Goal: Information Seeking & Learning: Learn about a topic

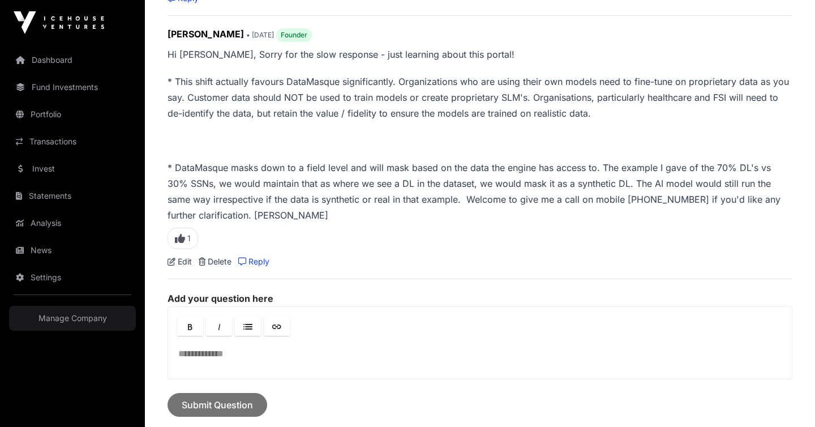
scroll to position [700, 0]
click at [185, 240] on span "1" at bounding box center [183, 238] width 31 height 22
click at [185, 240] on span "2" at bounding box center [184, 238] width 32 height 22
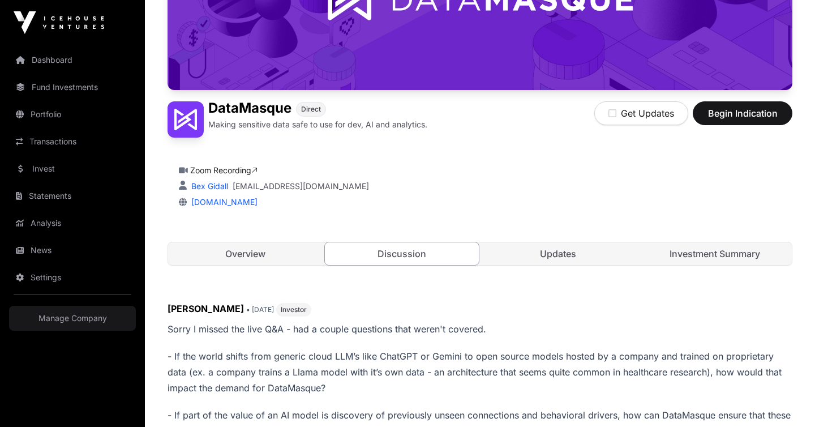
scroll to position [166, 0]
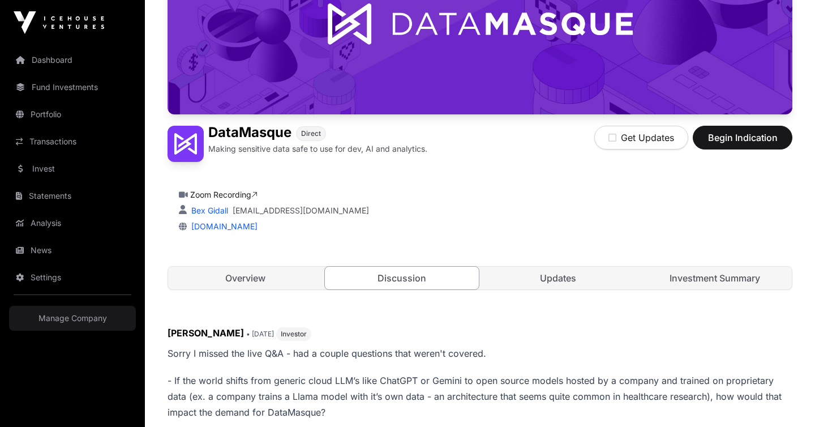
click at [233, 284] on link "Overview" at bounding box center [245, 278] width 155 height 23
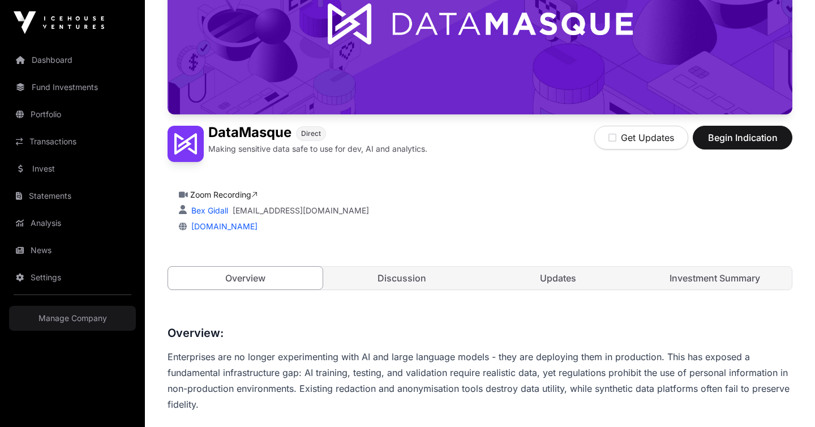
click at [572, 280] on link "Updates" at bounding box center [558, 278] width 155 height 23
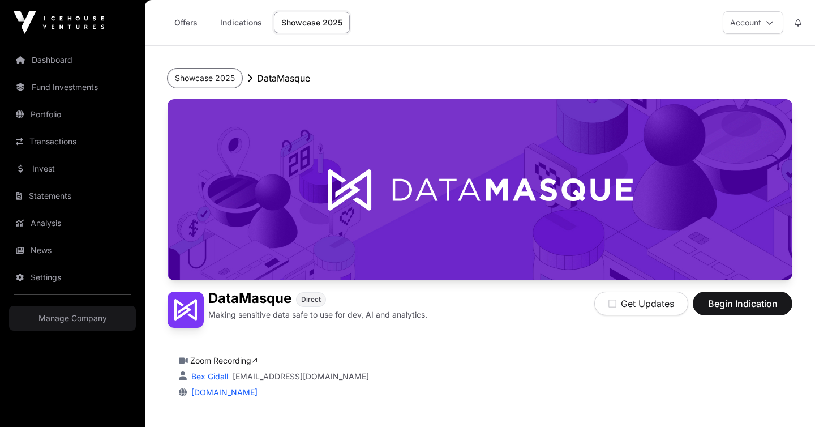
click at [206, 75] on button "Showcase 2025" at bounding box center [205, 78] width 75 height 19
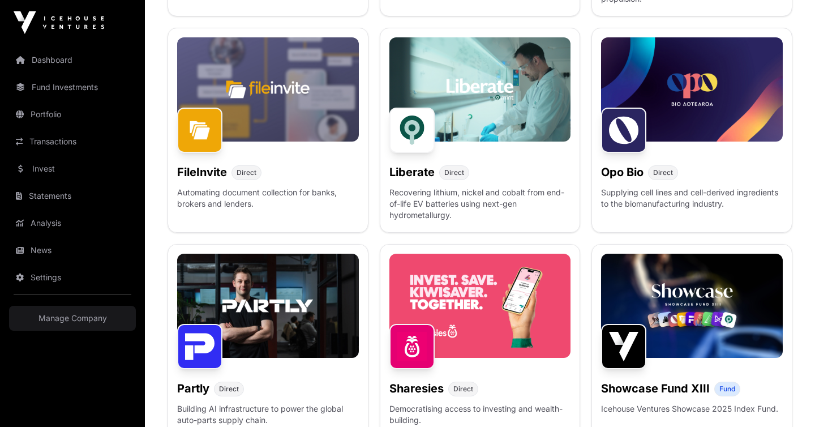
scroll to position [597, 0]
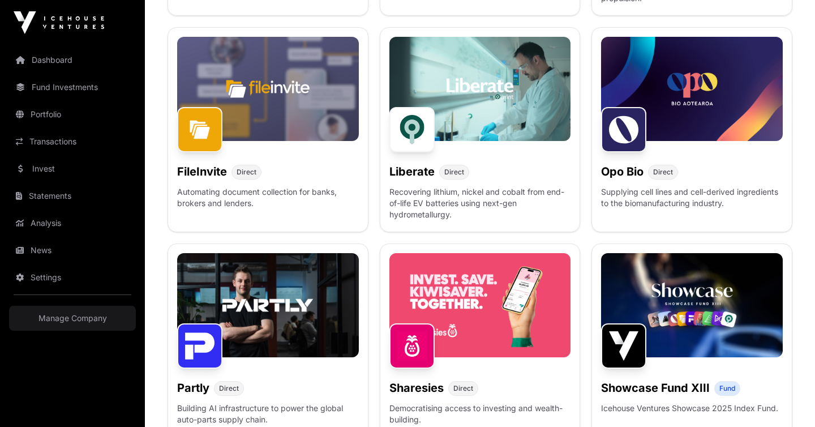
click at [293, 195] on p "Automating document collection for banks, brokers and lenders." at bounding box center [268, 204] width 182 height 36
click at [219, 185] on div "FileInvite Direct Automating document collection for banks, brokers and lenders." at bounding box center [268, 129] width 201 height 205
click at [237, 171] on span "Direct" at bounding box center [247, 172] width 20 height 9
click at [194, 130] on img at bounding box center [199, 129] width 45 height 45
click at [277, 105] on img at bounding box center [268, 89] width 182 height 104
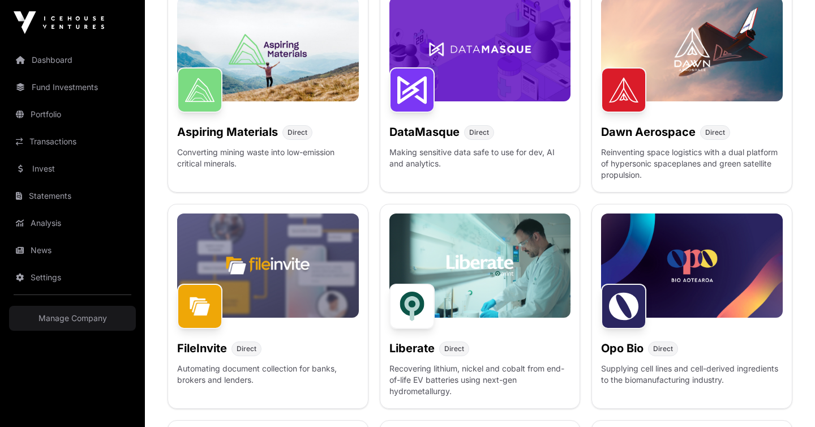
scroll to position [400, 0]
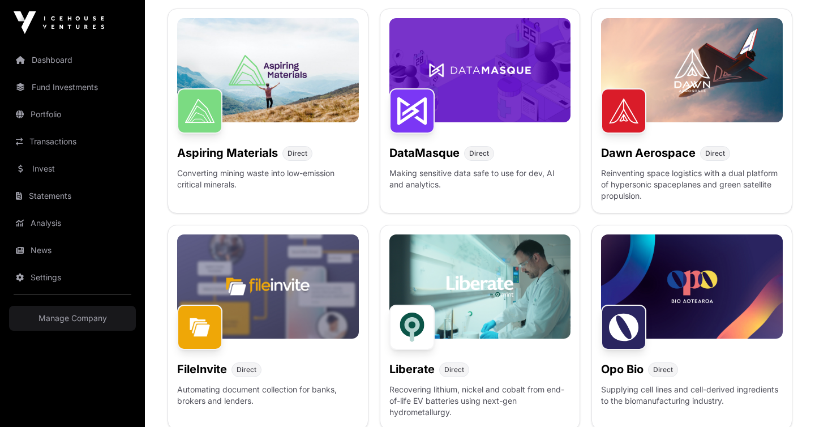
click at [258, 99] on img at bounding box center [268, 70] width 182 height 104
click at [410, 115] on img at bounding box center [412, 110] width 45 height 45
click at [476, 155] on span "Direct" at bounding box center [479, 153] width 20 height 9
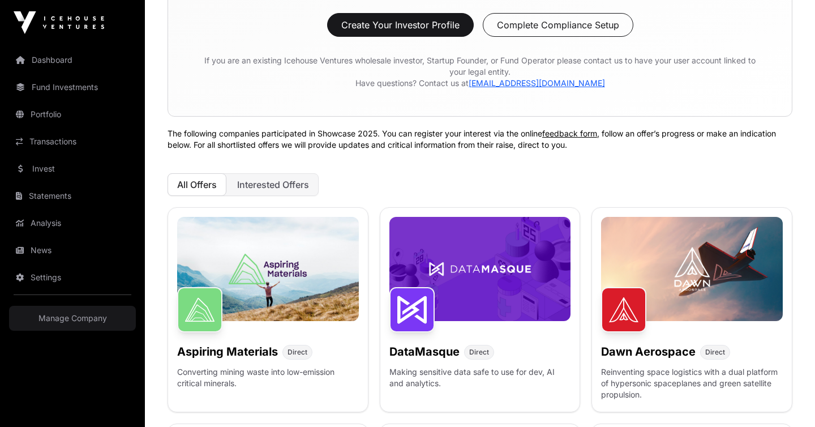
scroll to position [182, 0]
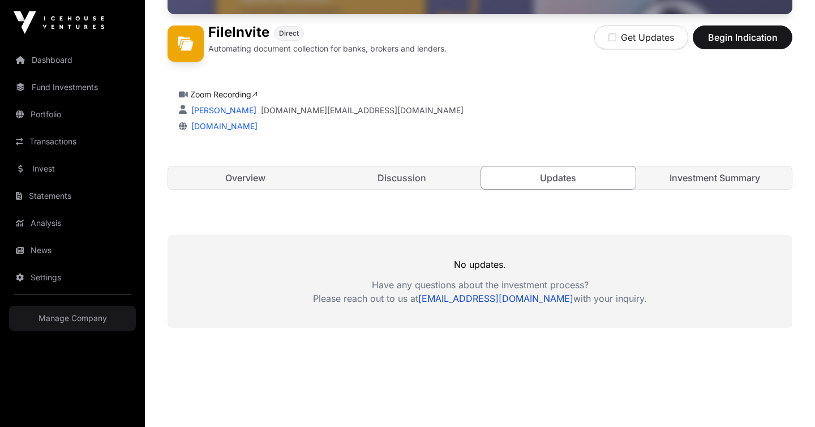
scroll to position [307, 0]
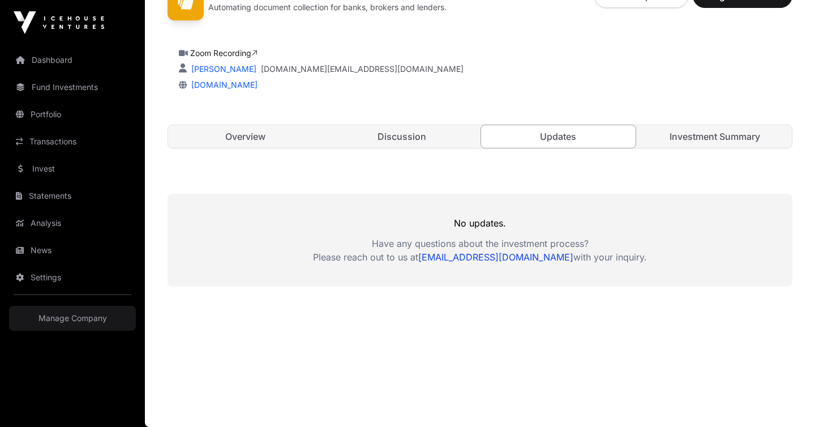
click at [396, 137] on link "Discussion" at bounding box center [402, 136] width 155 height 23
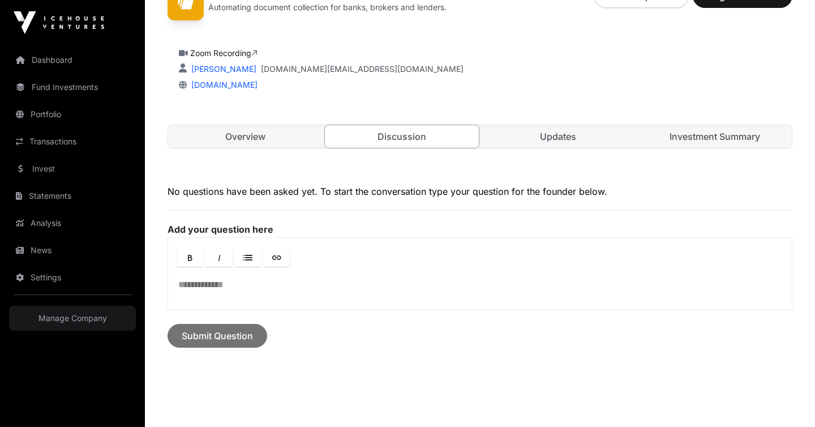
click at [255, 142] on link "Overview" at bounding box center [245, 136] width 155 height 23
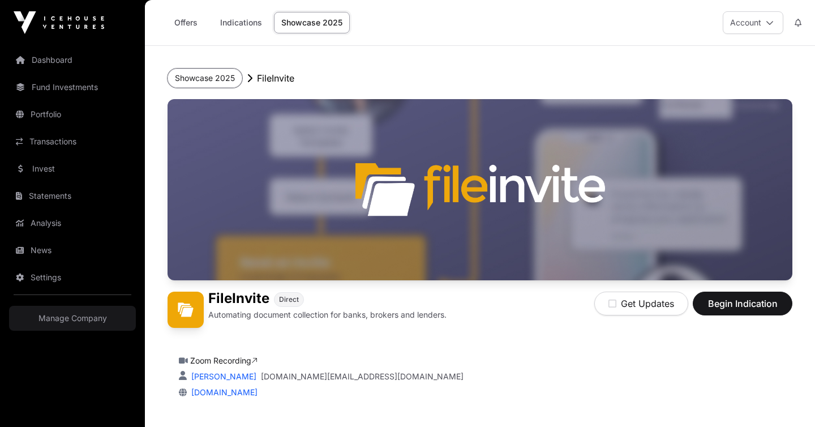
click at [198, 78] on button "Showcase 2025" at bounding box center [205, 78] width 75 height 19
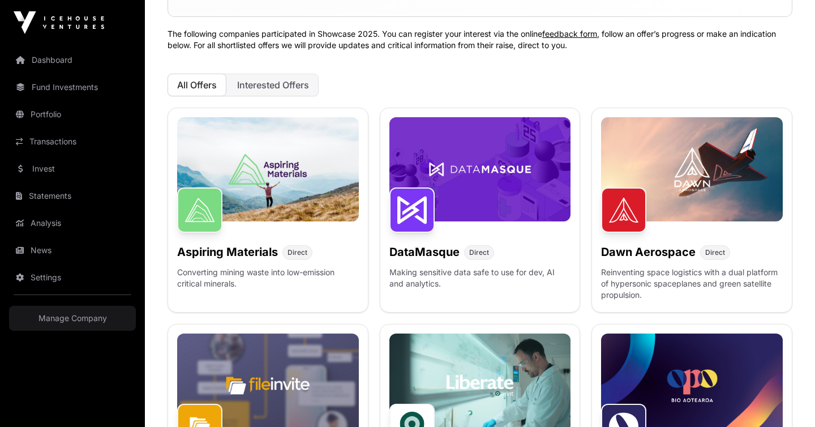
scroll to position [315, 0]
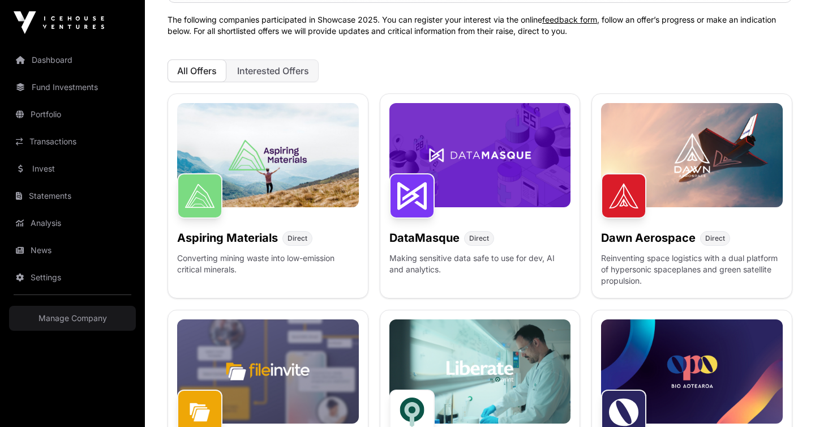
click at [416, 213] on img at bounding box center [412, 195] width 45 height 45
drag, startPoint x: 499, startPoint y: 241, endPoint x: 505, endPoint y: 239, distance: 6.6
click at [499, 241] on div "DataMasque Direct" at bounding box center [481, 235] width 182 height 20
click at [798, 269] on div "Showcase 2025 New Zealand Venture Capital Investment Offers Venture capital fun…" at bounding box center [480, 398] width 670 height 1289
drag, startPoint x: 446, startPoint y: 219, endPoint x: 368, endPoint y: 121, distance: 125.3
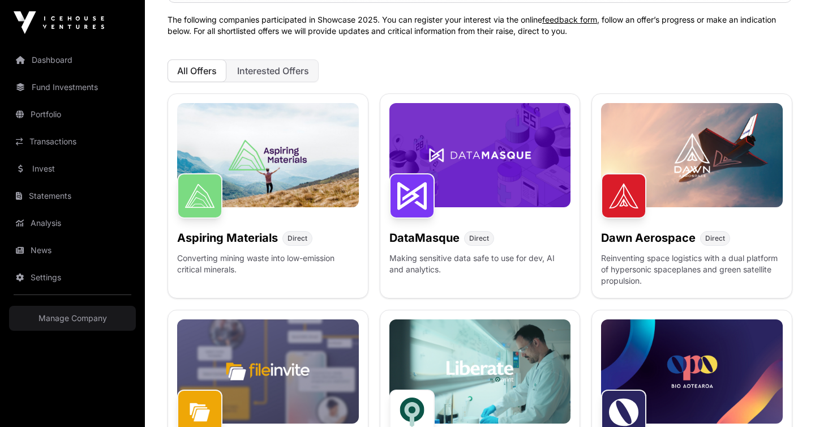
click at [446, 217] on div "DataMasque Direct Making sensitive data safe to use for dev, AI and analytics." at bounding box center [480, 195] width 201 height 205
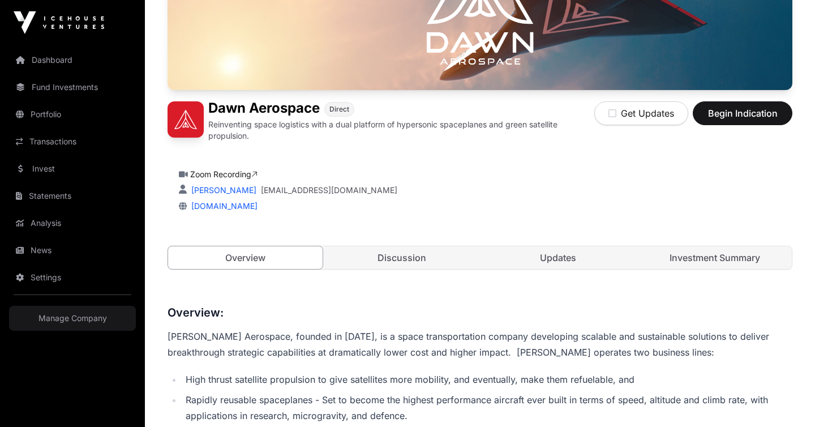
scroll to position [191, 0]
click at [418, 261] on link "Discussion" at bounding box center [402, 257] width 155 height 23
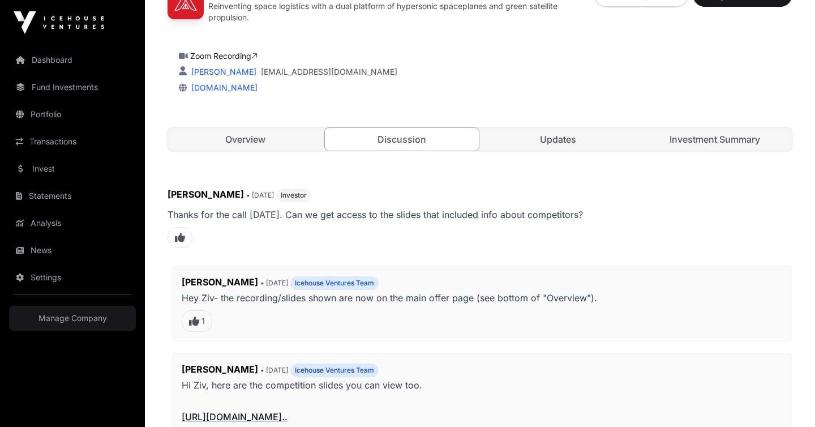
scroll to position [316, 0]
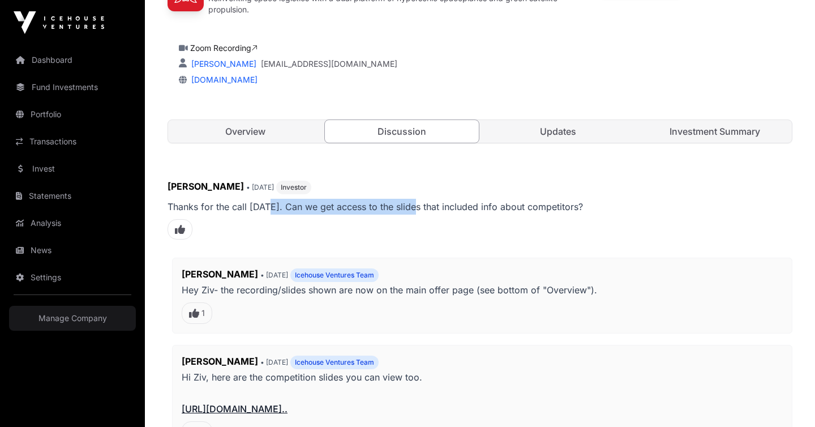
drag, startPoint x: 273, startPoint y: 207, endPoint x: 412, endPoint y: 211, distance: 139.3
click at [412, 211] on p "Thanks for the call [DATE]. Can we get access to the slides that included info …" at bounding box center [480, 207] width 625 height 16
click at [407, 226] on div "[PERSON_NAME] • [DATE] Investor Thanks for the call [DATE]. Can we get access t…" at bounding box center [480, 212] width 625 height 67
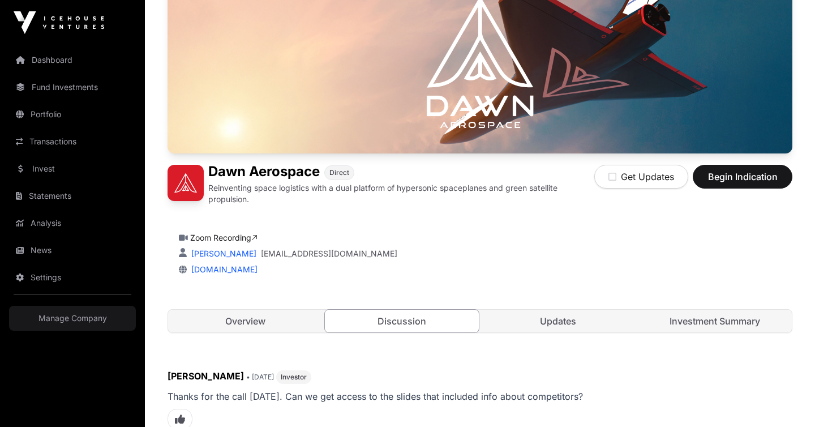
scroll to position [127, 0]
click at [568, 320] on link "Updates" at bounding box center [558, 320] width 155 height 23
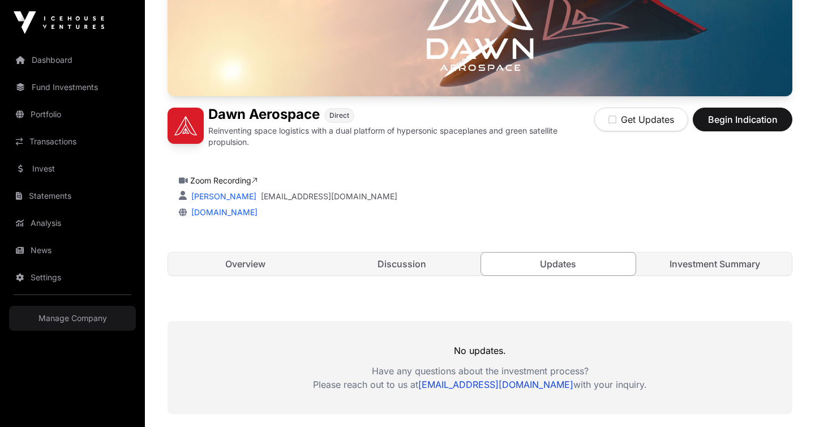
scroll to position [194, 0]
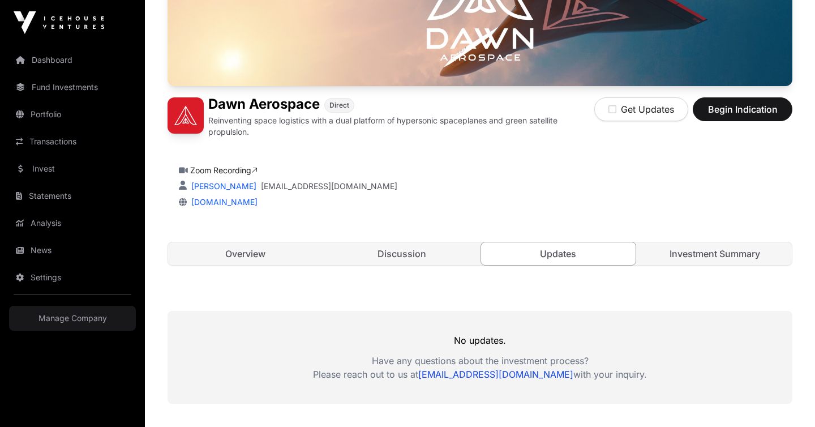
click at [726, 259] on link "Investment Summary" at bounding box center [715, 253] width 155 height 23
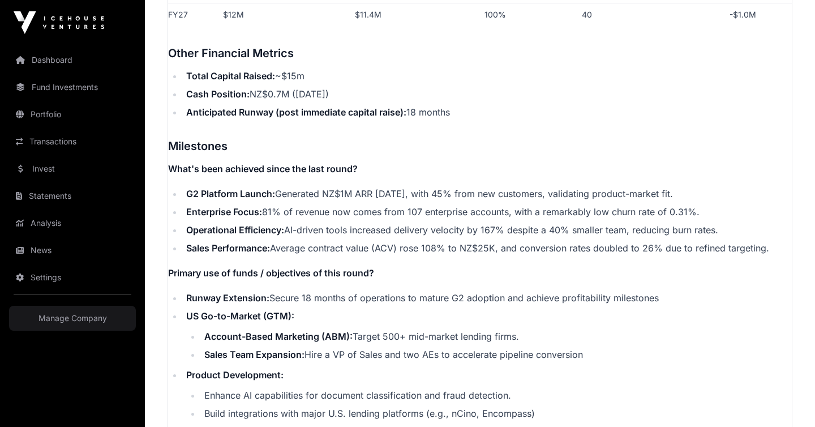
scroll to position [1809, 0]
drag, startPoint x: 264, startPoint y: 109, endPoint x: 396, endPoint y: 109, distance: 131.9
click at [396, 109] on strong "Anticipated Runway (post immediate capital raise):" at bounding box center [296, 111] width 220 height 11
click at [229, 92] on strong "Cash Position:" at bounding box center [217, 93] width 63 height 11
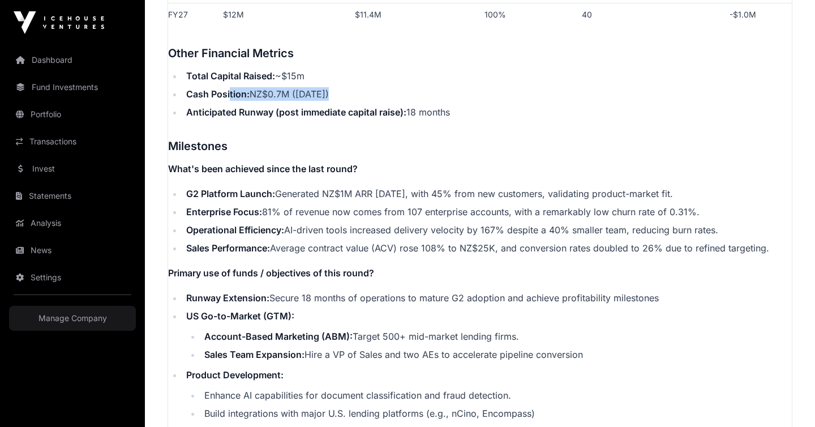
drag, startPoint x: 238, startPoint y: 93, endPoint x: 329, endPoint y: 93, distance: 90.6
click at [327, 93] on li "Cash Position: NZ$0.7M (July 2025)" at bounding box center [487, 94] width 609 height 14
click at [331, 93] on li "Cash Position: NZ$0.7M (July 2025)" at bounding box center [487, 94] width 609 height 14
drag, startPoint x: 233, startPoint y: 93, endPoint x: 333, endPoint y: 93, distance: 99.6
click at [333, 92] on li "Cash Position: NZ$0.7M (July 2025)" at bounding box center [487, 94] width 609 height 14
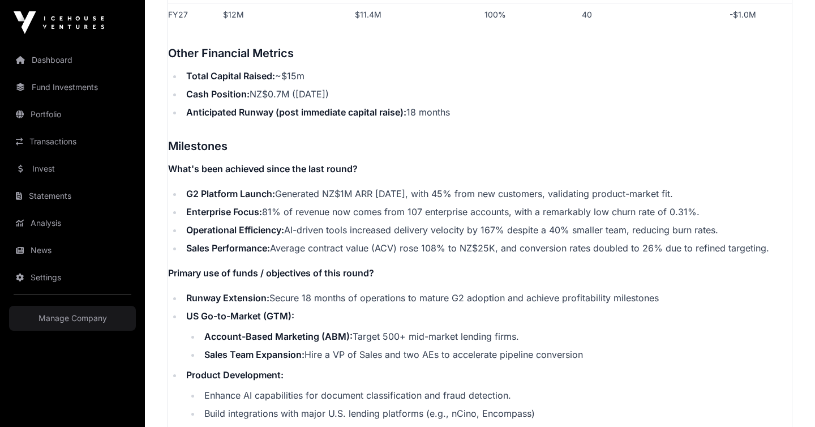
click at [380, 95] on li "Cash Position: NZ$0.7M (July 2025)" at bounding box center [487, 94] width 609 height 14
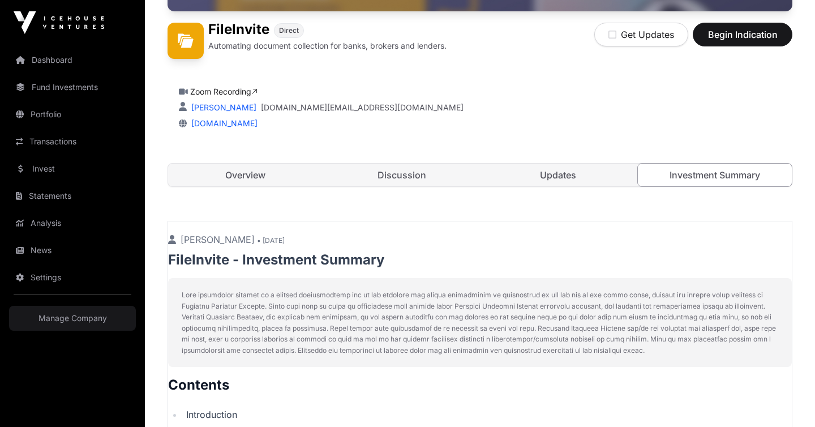
scroll to position [271, 0]
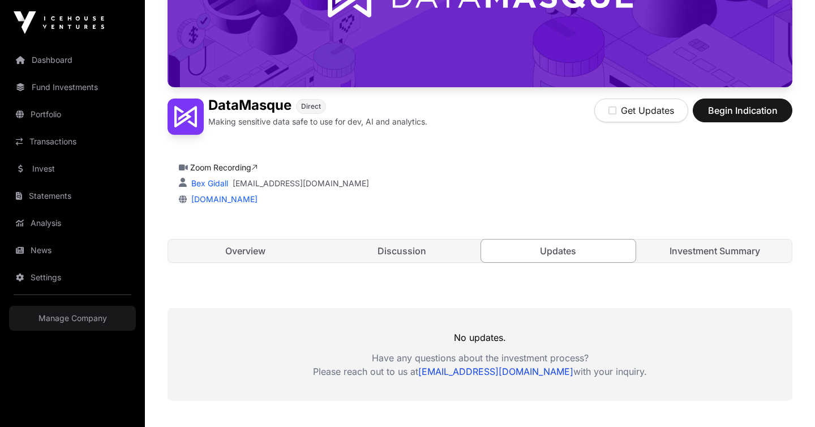
scroll to position [249, 0]
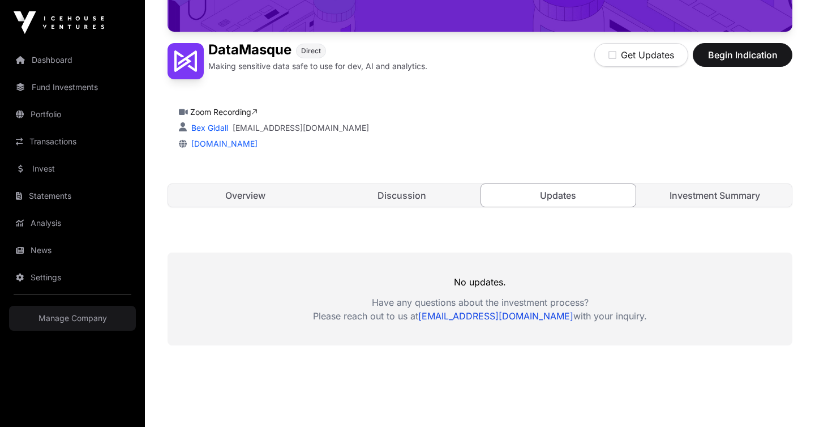
click at [412, 191] on link "Discussion" at bounding box center [402, 195] width 155 height 23
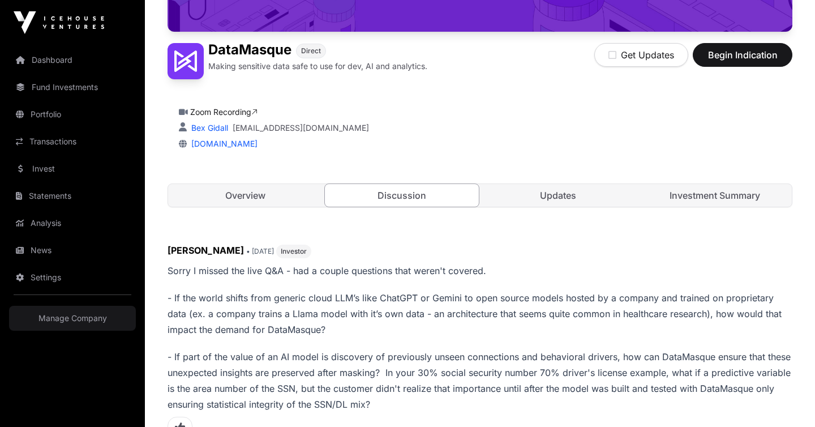
click at [706, 198] on link "Investment Summary" at bounding box center [715, 195] width 155 height 23
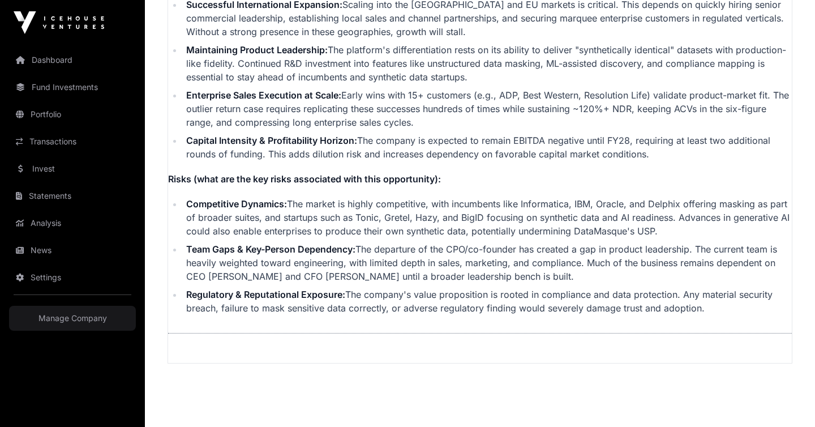
scroll to position [2790, 0]
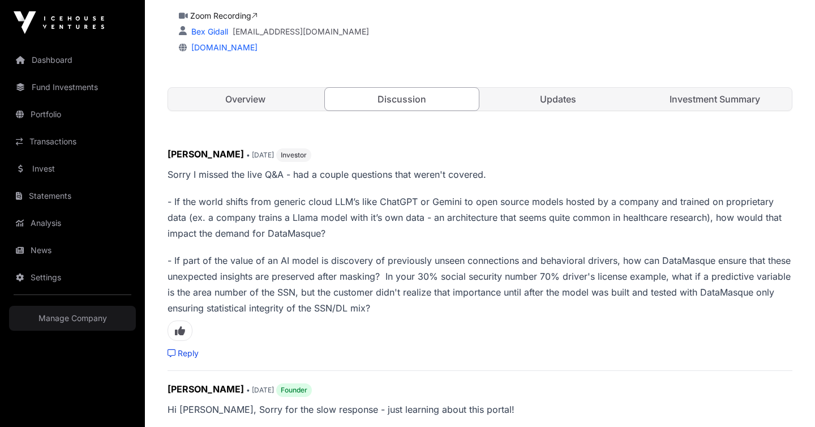
scroll to position [363, 0]
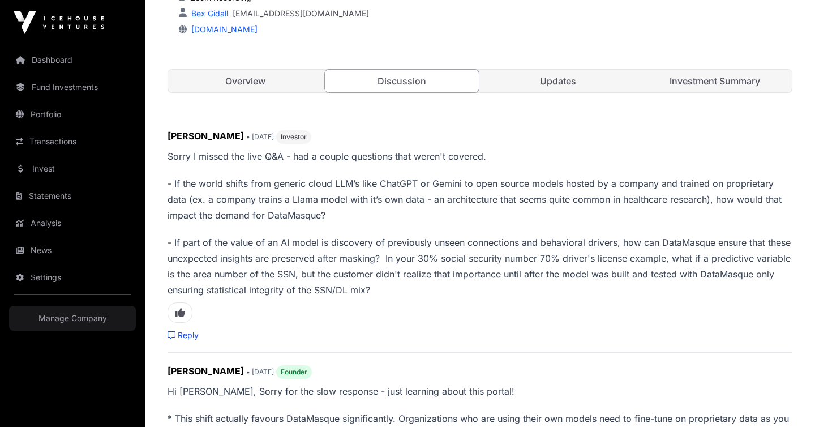
click at [272, 79] on link "Overview" at bounding box center [245, 81] width 155 height 23
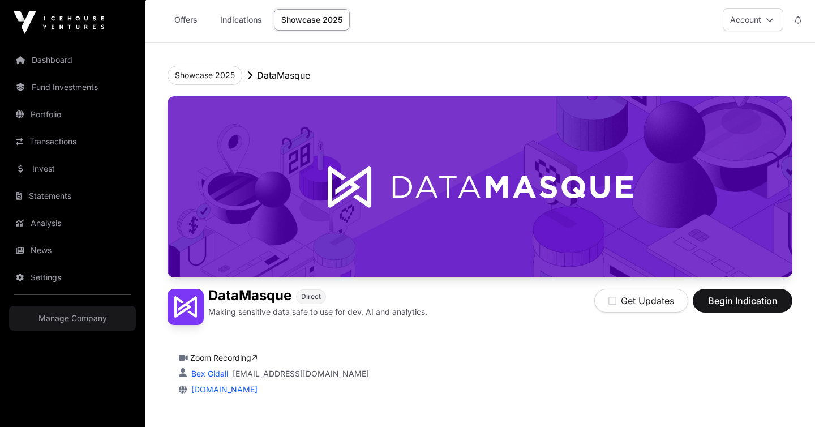
scroll to position [2, 0]
